Goal: Task Accomplishment & Management: Manage account settings

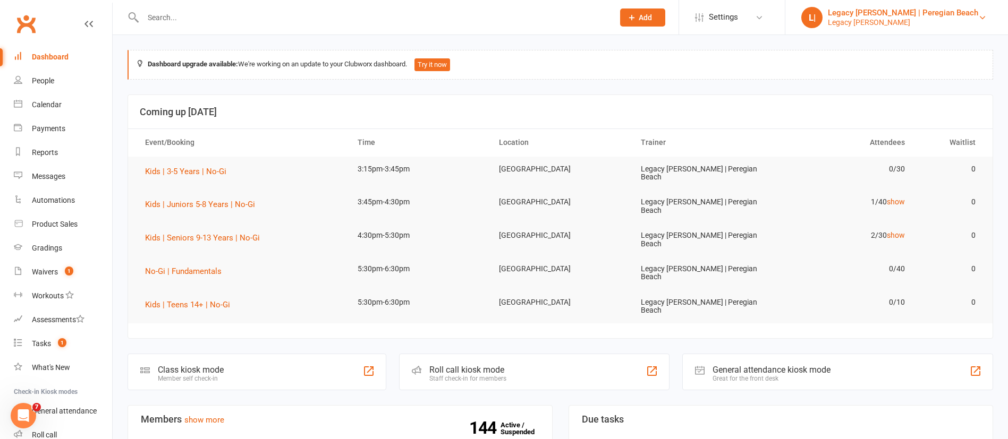
click at [897, 18] on div "Legacy [PERSON_NAME]" at bounding box center [903, 23] width 150 height 10
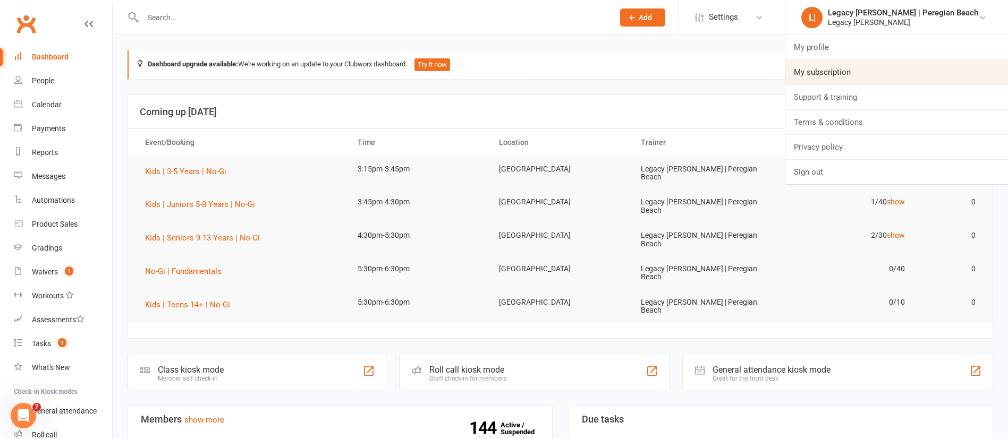
click at [854, 76] on link "My subscription" at bounding box center [896, 72] width 223 height 24
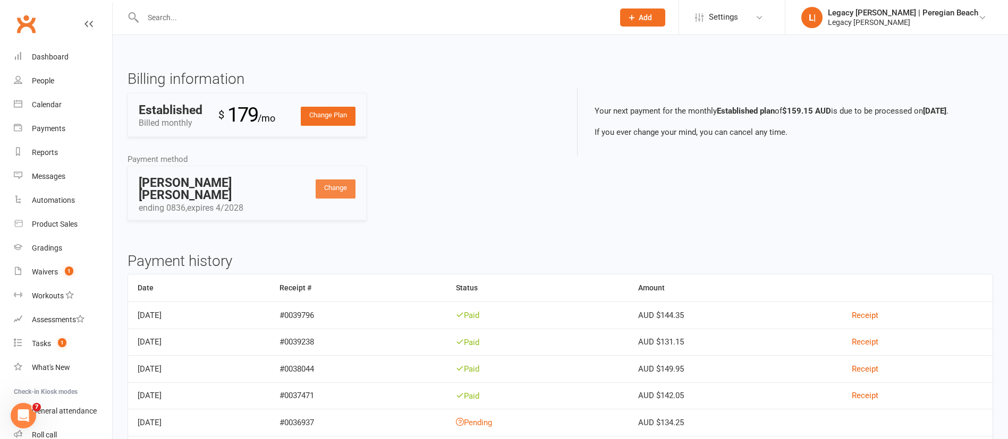
click at [329, 190] on link "Change" at bounding box center [336, 189] width 40 height 19
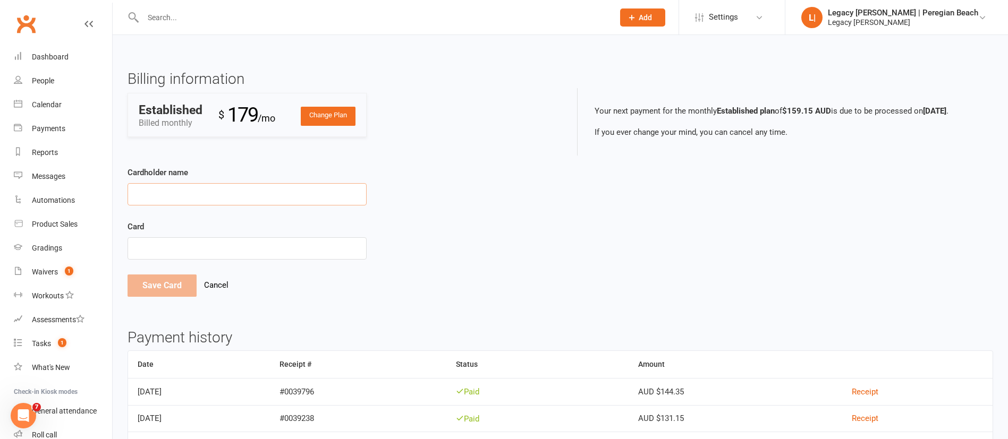
click at [228, 188] on input "Cardholder name" at bounding box center [247, 194] width 239 height 22
type input "Lucas Costa Santana"
click at [199, 254] on div at bounding box center [247, 248] width 239 height 23
click at [160, 292] on button "Save Card" at bounding box center [162, 286] width 69 height 22
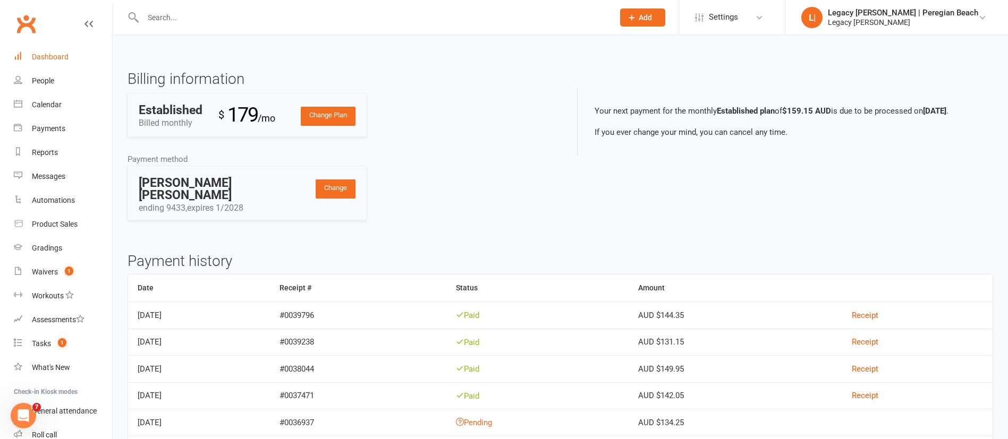
click at [58, 59] on div "Dashboard" at bounding box center [50, 57] width 37 height 9
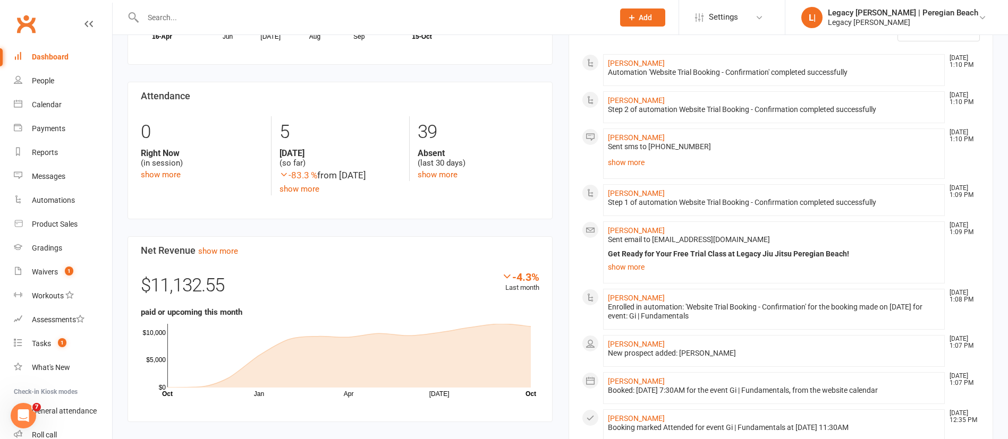
scroll to position [540, 0]
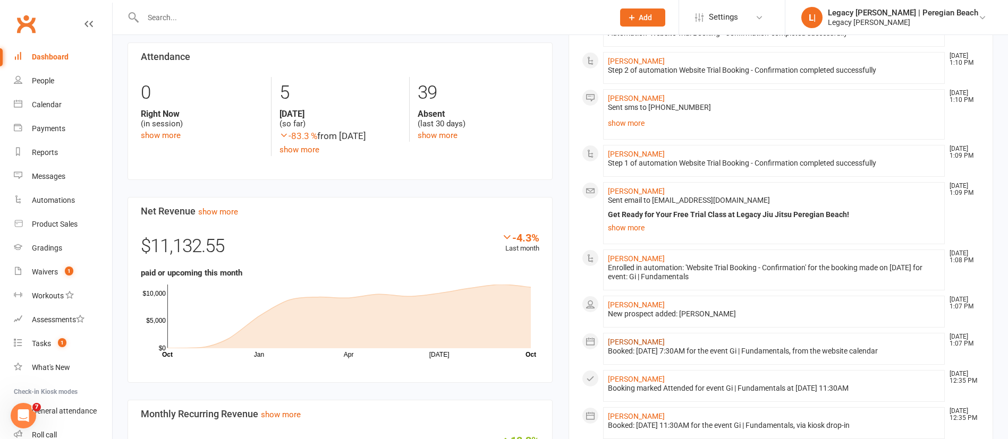
click at [656, 338] on link "[PERSON_NAME]" at bounding box center [636, 342] width 57 height 9
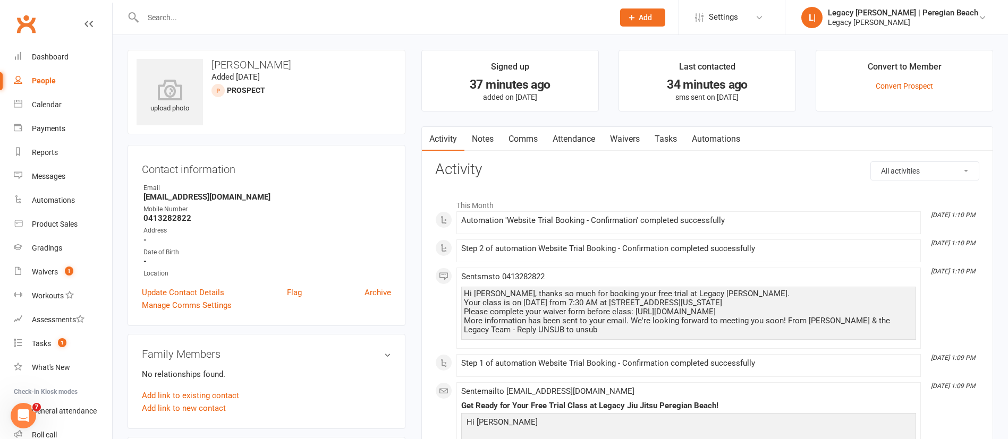
click at [534, 140] on link "Comms" at bounding box center [523, 139] width 44 height 24
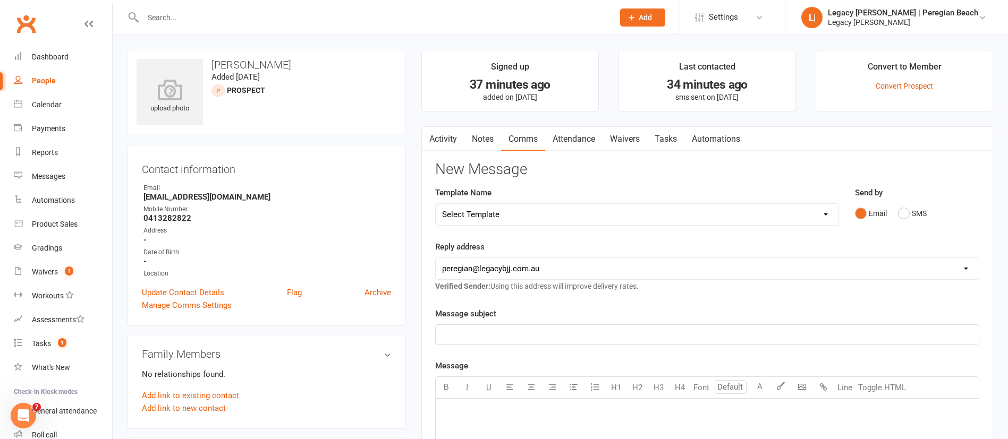
click at [583, 138] on link "Attendance" at bounding box center [573, 139] width 57 height 24
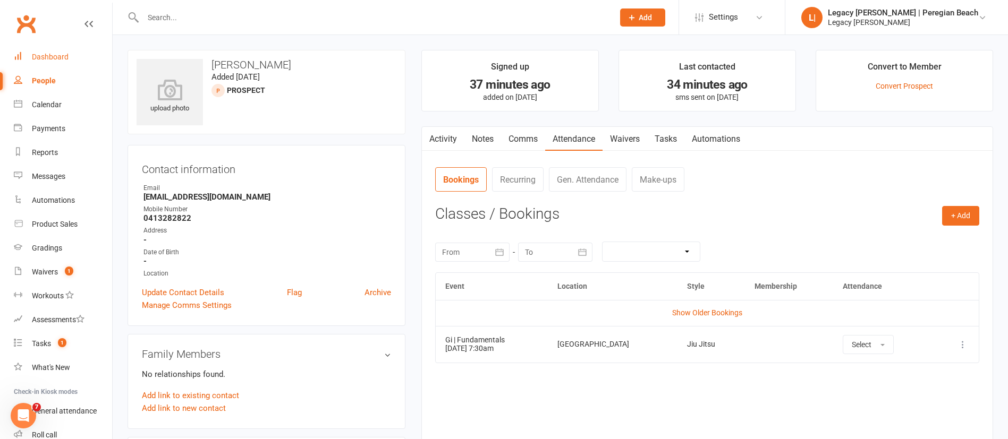
click at [66, 61] on div "Dashboard" at bounding box center [50, 57] width 37 height 9
